Goal: Information Seeking & Learning: Learn about a topic

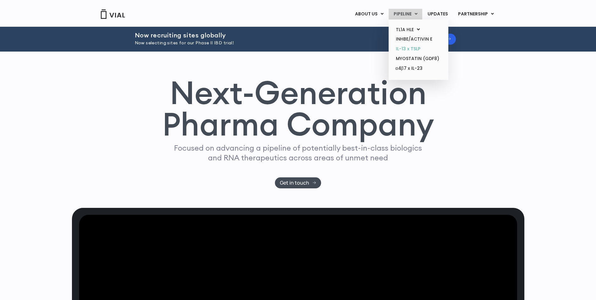
click at [413, 49] on link "IL-13 x TSLP" at bounding box center [418, 49] width 55 height 10
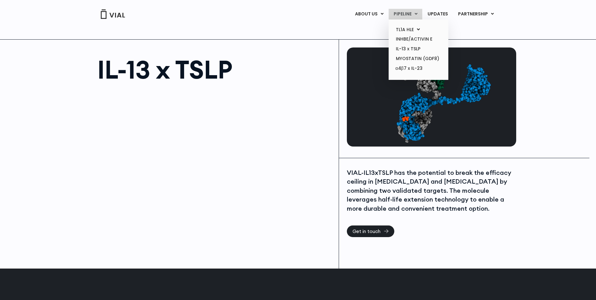
click at [406, 15] on link "PIPELINE" at bounding box center [406, 14] width 34 height 11
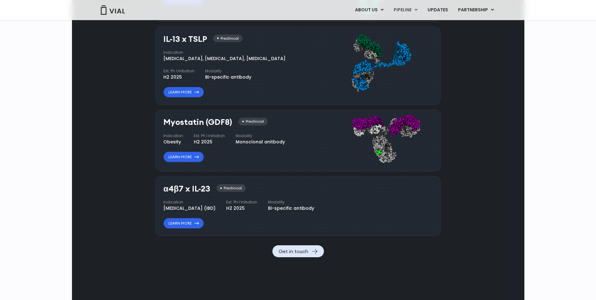
scroll to position [617, 0]
